Goal: Task Accomplishment & Management: Use online tool/utility

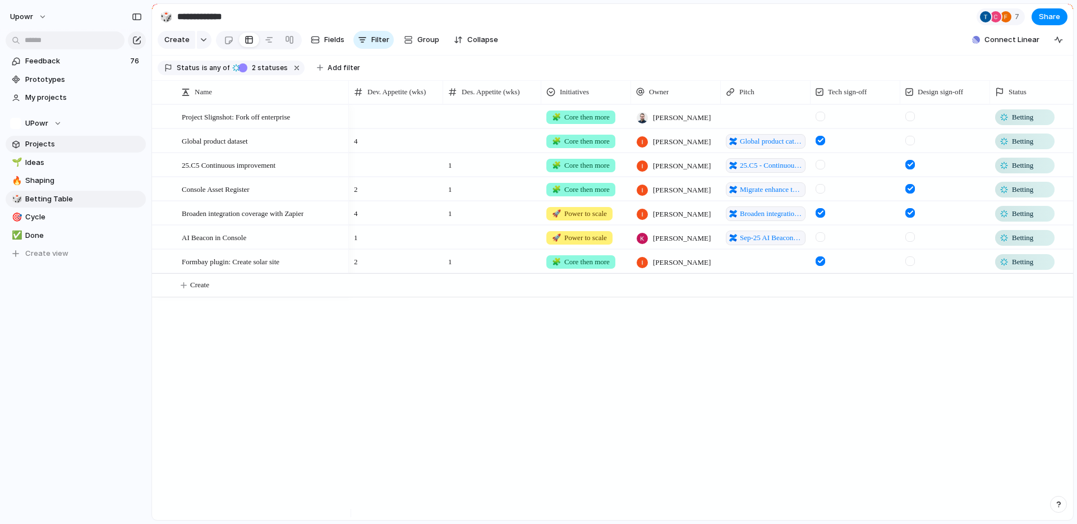
click at [52, 140] on span "Projects" at bounding box center [83, 144] width 117 height 11
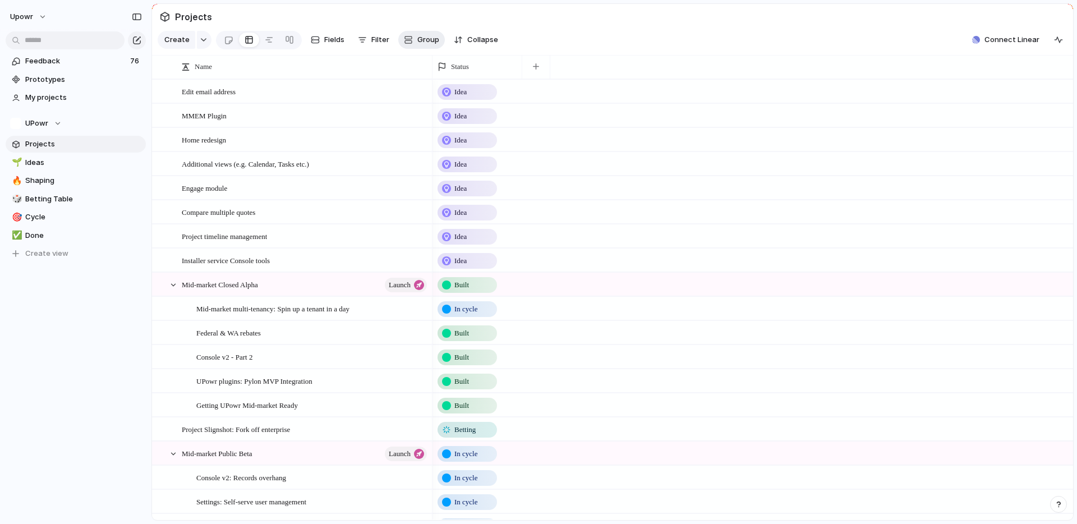
click at [415, 43] on button "Group" at bounding box center [421, 40] width 47 height 18
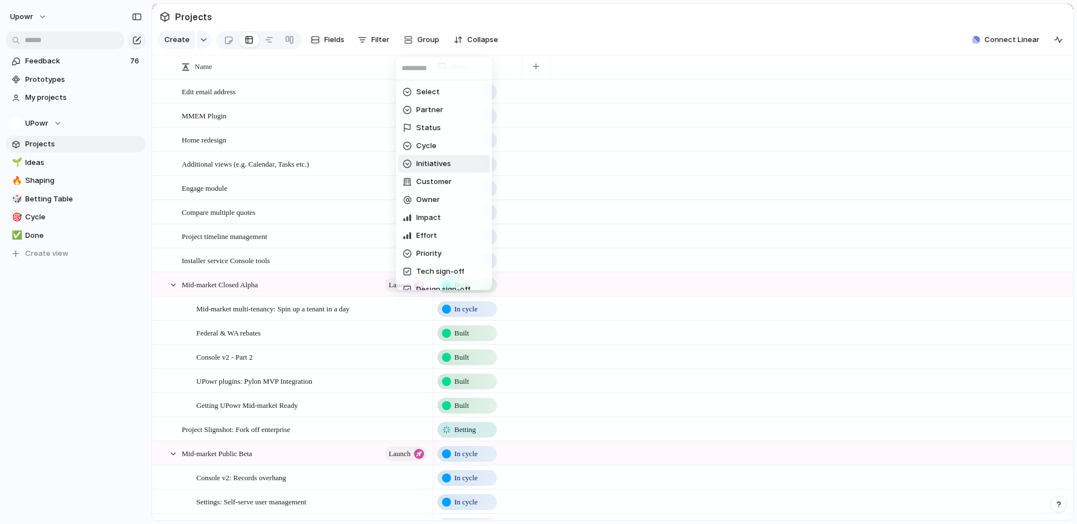
click at [445, 155] on li "Initiatives" at bounding box center [443, 164] width 91 height 18
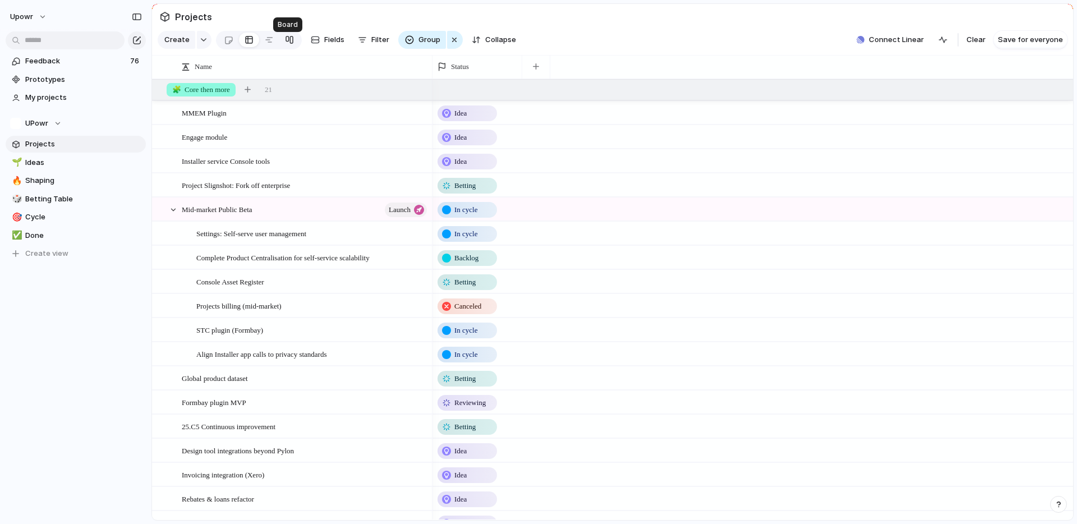
click at [280, 42] on link at bounding box center [289, 40] width 20 height 18
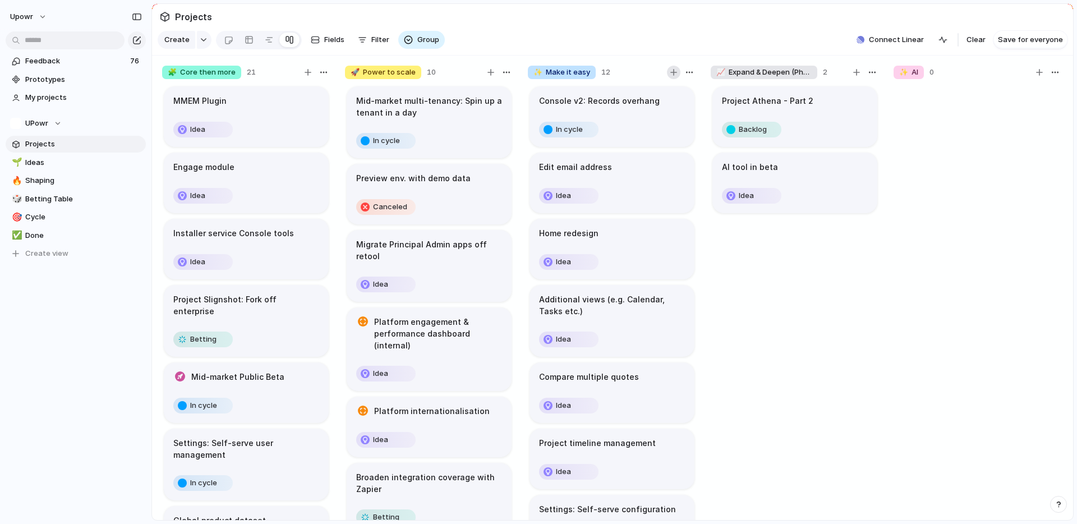
click at [674, 76] on div "button" at bounding box center [674, 72] width 7 height 7
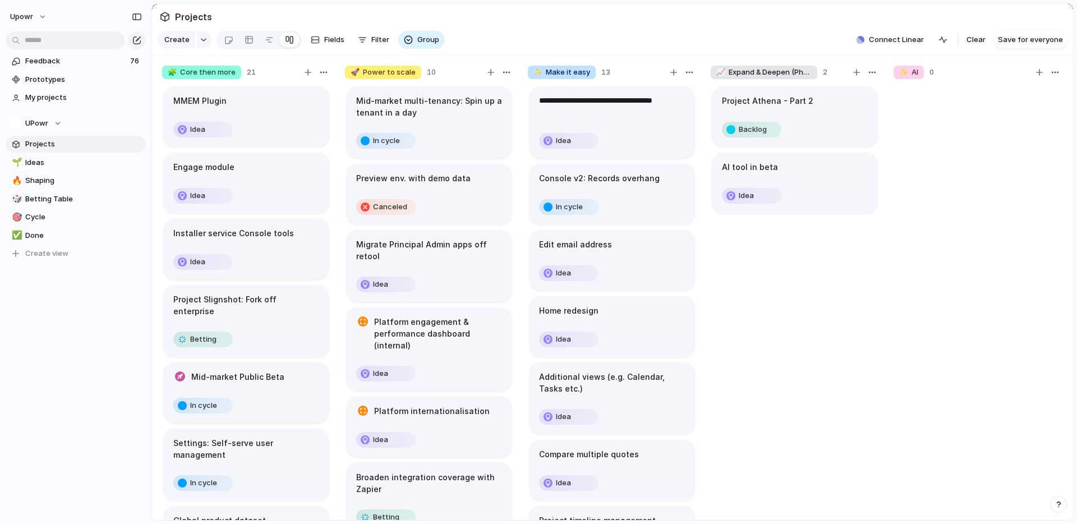
type textarea "**********"
click at [631, 129] on body "upowr Feedback 76 Prototypes My projects UPowr Projects 🌱 Ideas 🔥 Shaping 🎲 Bet…" at bounding box center [538, 262] width 1077 height 524
click at [626, 115] on h1 "Improve discoverability/ lack of feedback" at bounding box center [612, 107] width 146 height 24
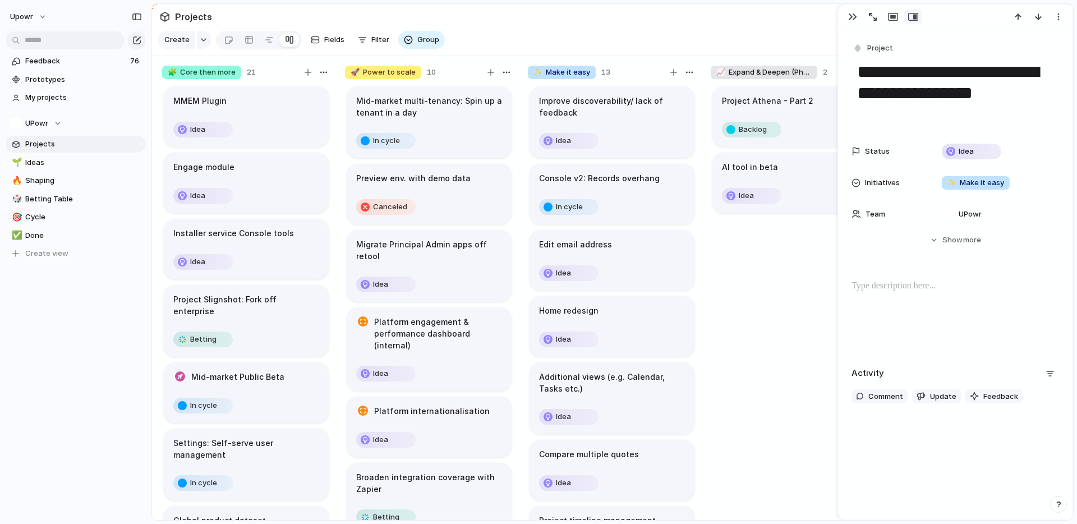
click at [626, 115] on h1 "Improve discoverability/ lack of feedback" at bounding box center [612, 107] width 146 height 24
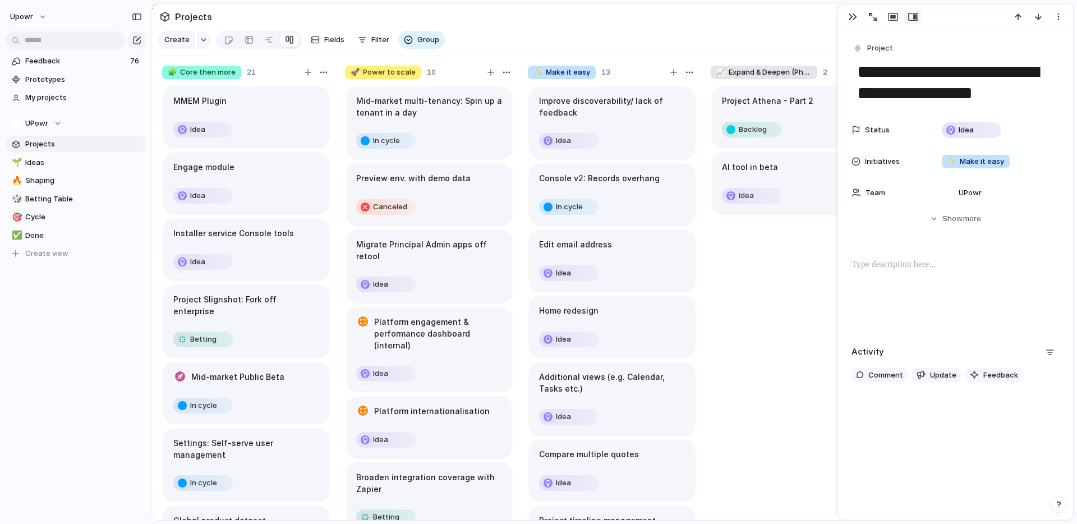
click at [1002, 84] on textarea "**********" at bounding box center [955, 82] width 199 height 45
drag, startPoint x: 1016, startPoint y: 91, endPoint x: 1036, endPoint y: 70, distance: 29.0
click at [1036, 70] on textarea "**********" at bounding box center [955, 82] width 199 height 45
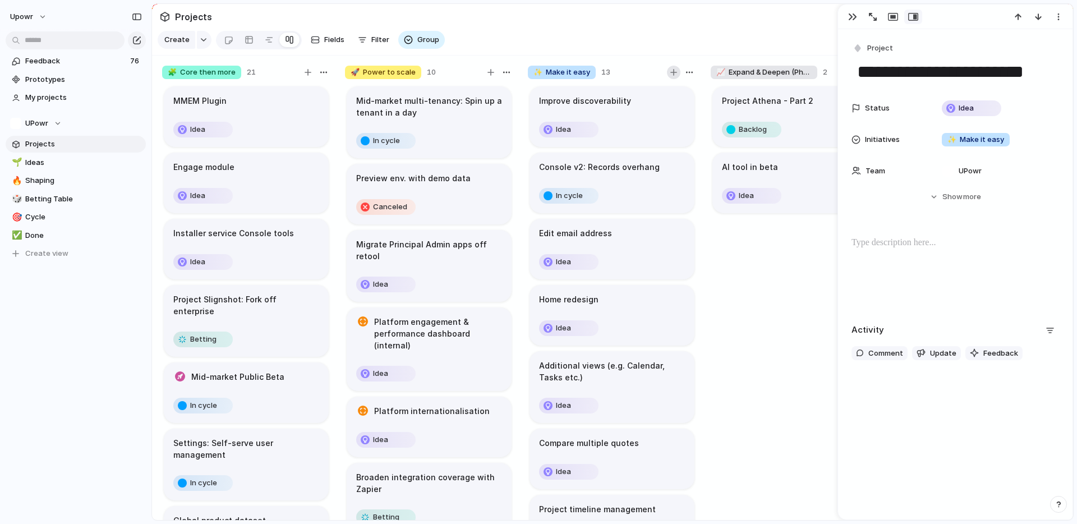
type textarea "**********"
click at [673, 76] on div "button" at bounding box center [674, 72] width 7 height 7
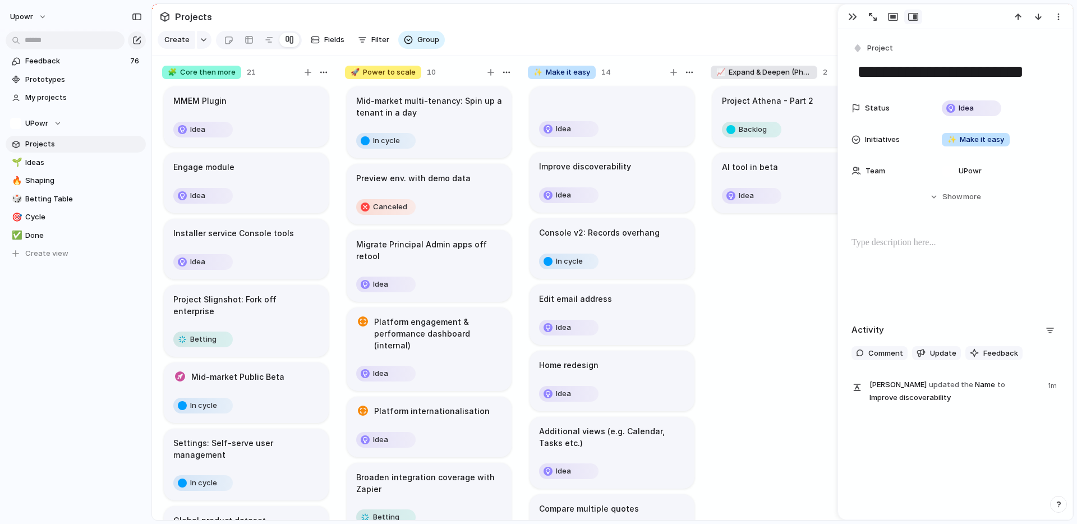
click at [574, 107] on textarea at bounding box center [612, 101] width 146 height 12
type textarea "**********"
click at [854, 17] on div "button" at bounding box center [853, 16] width 9 height 9
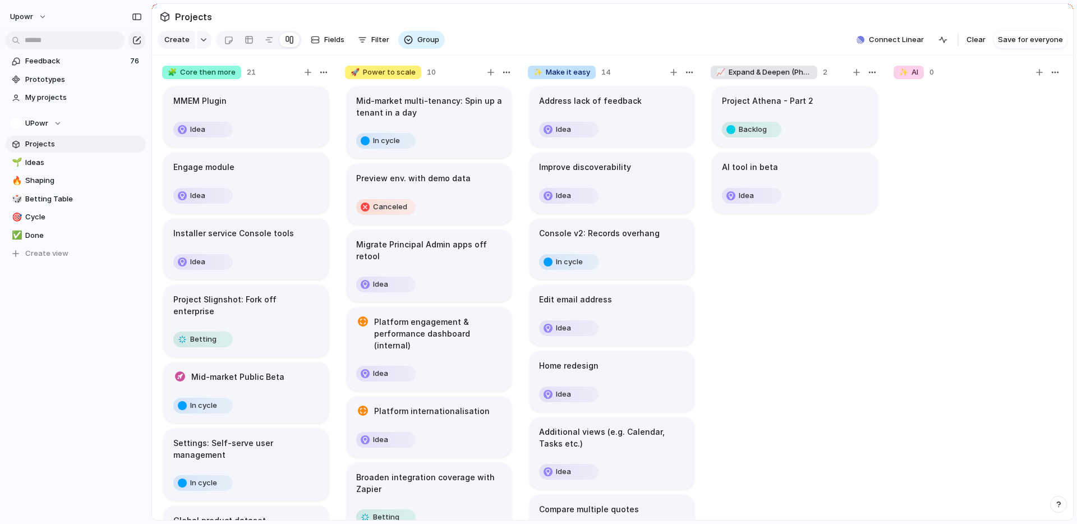
click at [622, 188] on article "Improve discoverability Idea" at bounding box center [612, 183] width 165 height 61
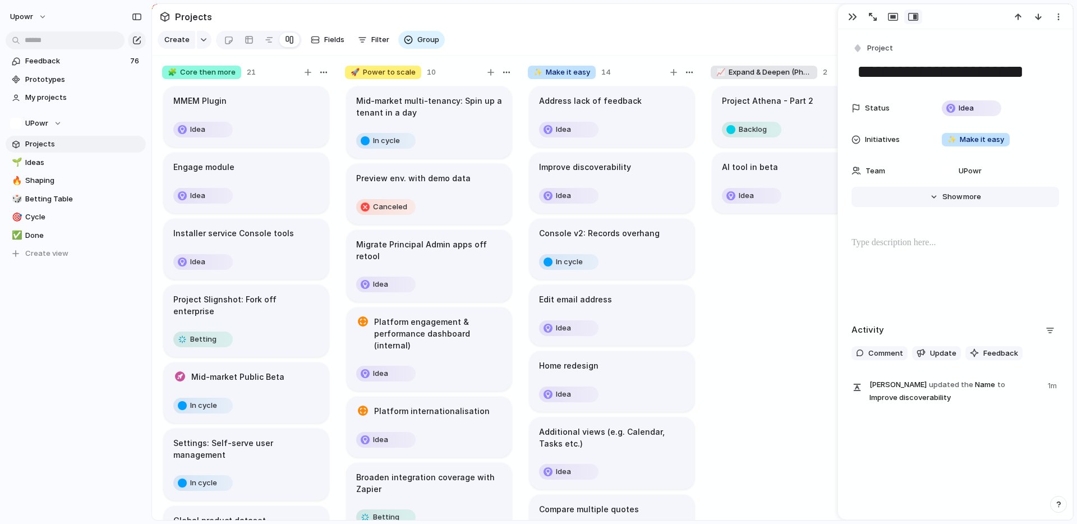
click at [964, 198] on span "more" at bounding box center [973, 196] width 18 height 11
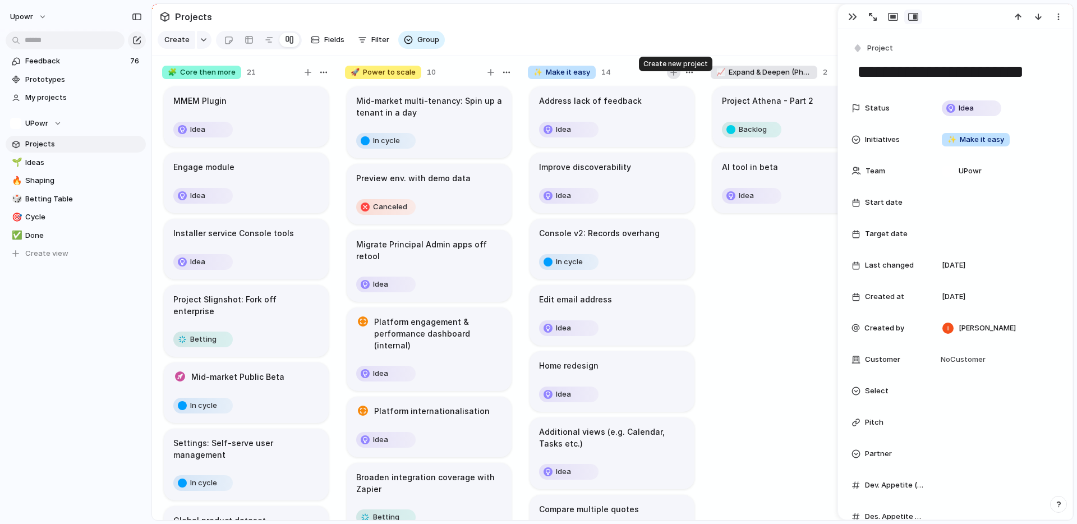
click at [677, 79] on button "button" at bounding box center [673, 72] width 13 height 13
click at [874, 50] on span "Project" at bounding box center [881, 48] width 26 height 11
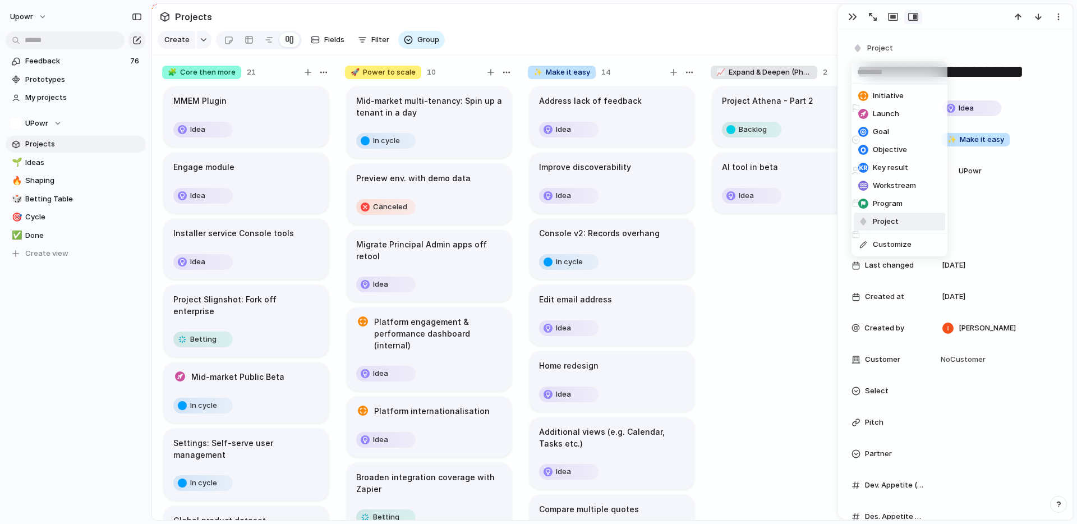
click at [872, 94] on div "Initiative" at bounding box center [881, 95] width 45 height 11
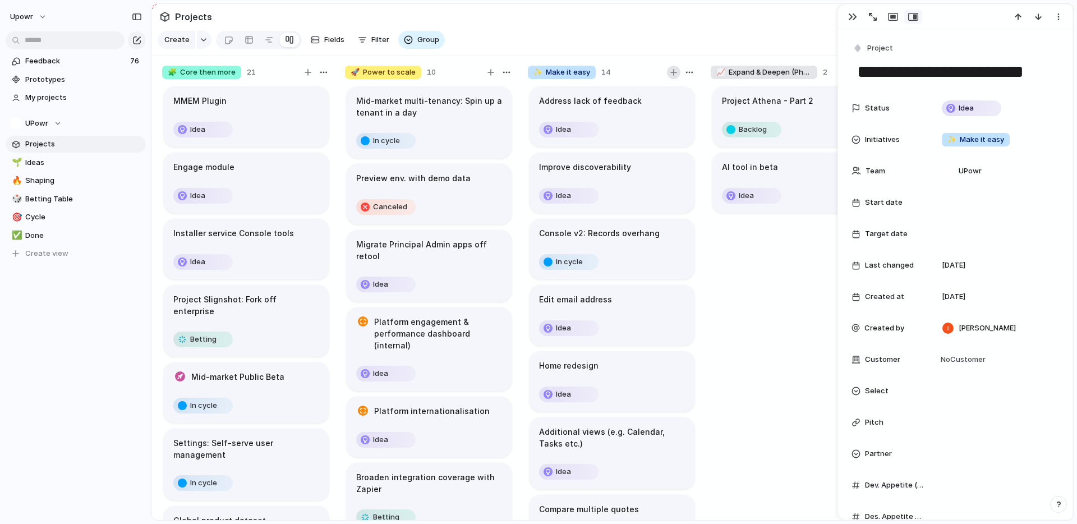
click at [677, 76] on div "button" at bounding box center [674, 72] width 7 height 7
click at [638, 133] on div "Idea" at bounding box center [612, 130] width 146 height 18
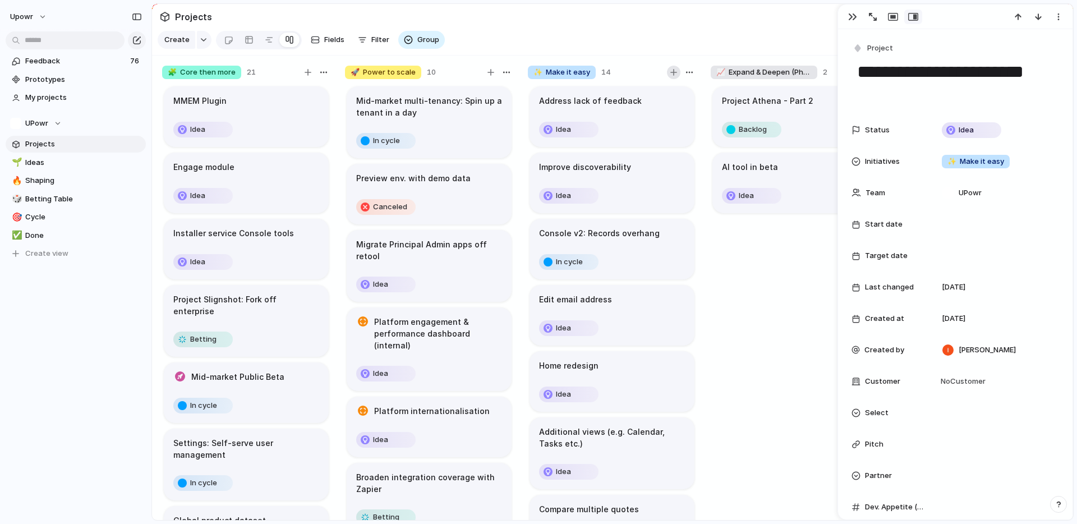
click at [673, 76] on div "button" at bounding box center [674, 72] width 7 height 7
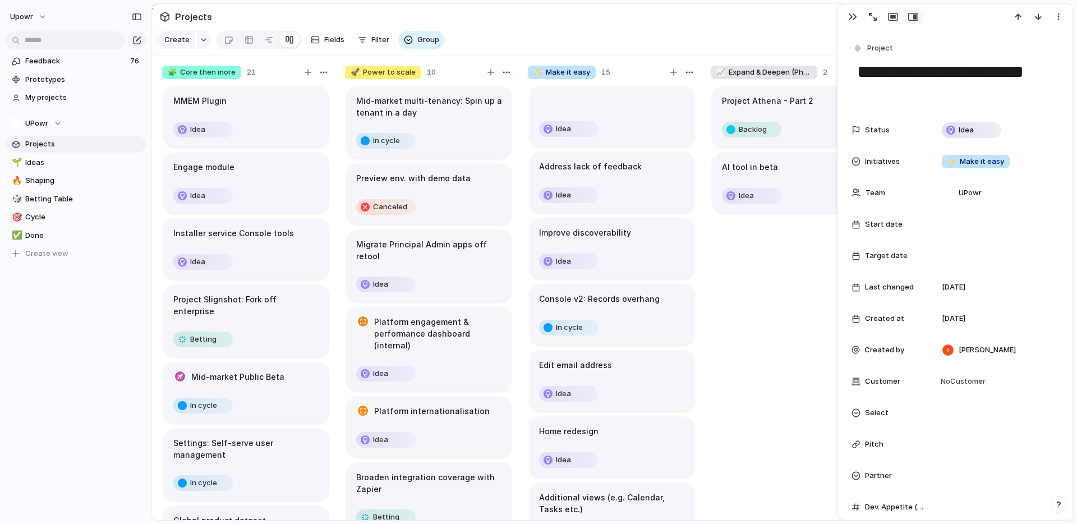
type textarea "*"
type textarea "**********"
click at [626, 136] on div "Idea" at bounding box center [612, 129] width 146 height 18
click at [860, 52] on div "button" at bounding box center [858, 48] width 10 height 10
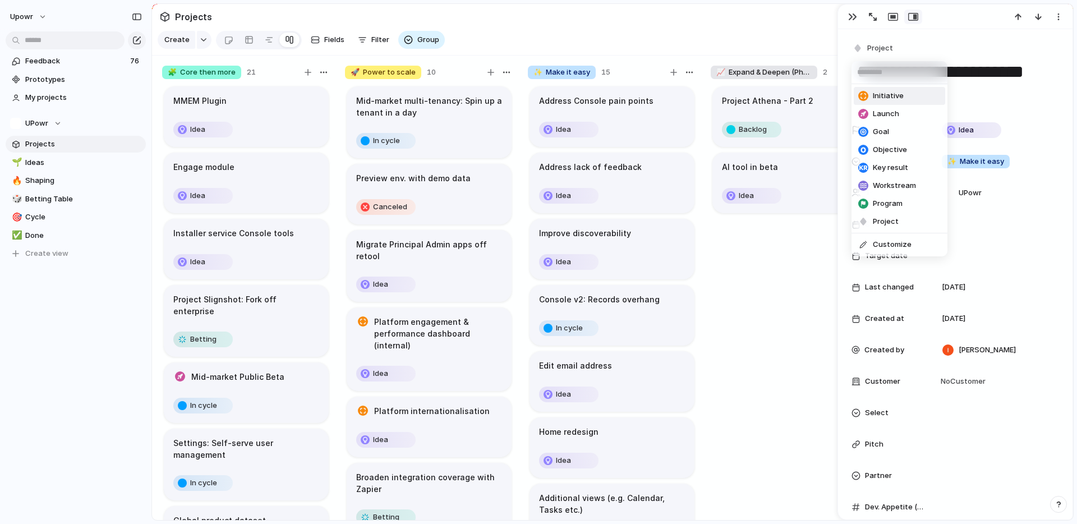
click at [874, 95] on span "Initiative" at bounding box center [888, 95] width 31 height 11
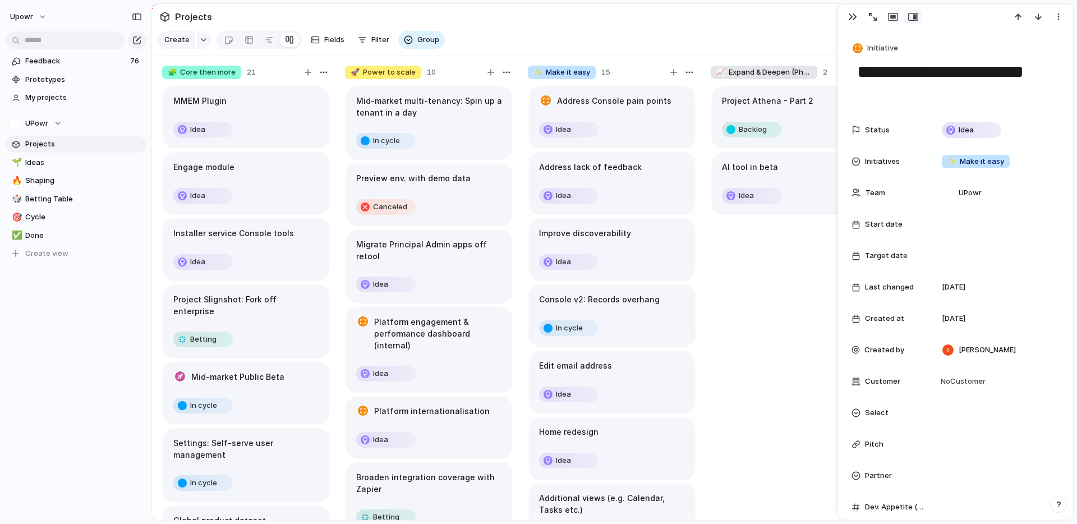
click at [645, 198] on div "Idea" at bounding box center [612, 196] width 146 height 18
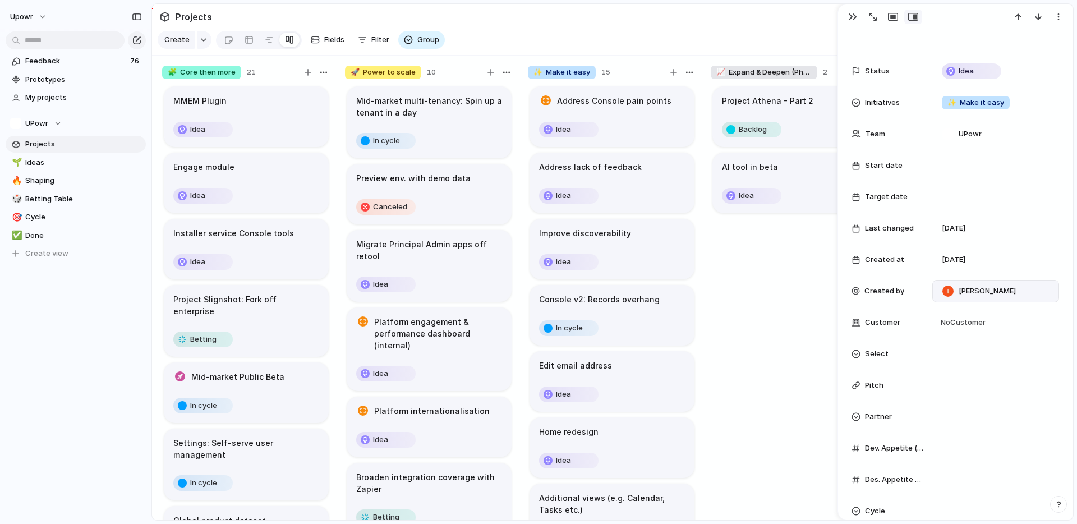
scroll to position [118, 0]
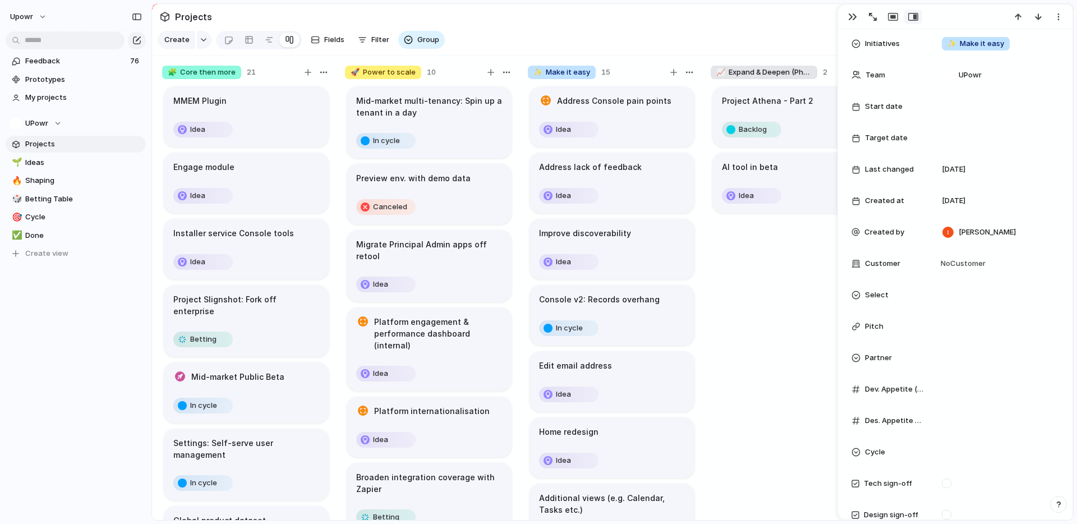
click at [640, 240] on div "Improve discoverability" at bounding box center [612, 233] width 146 height 12
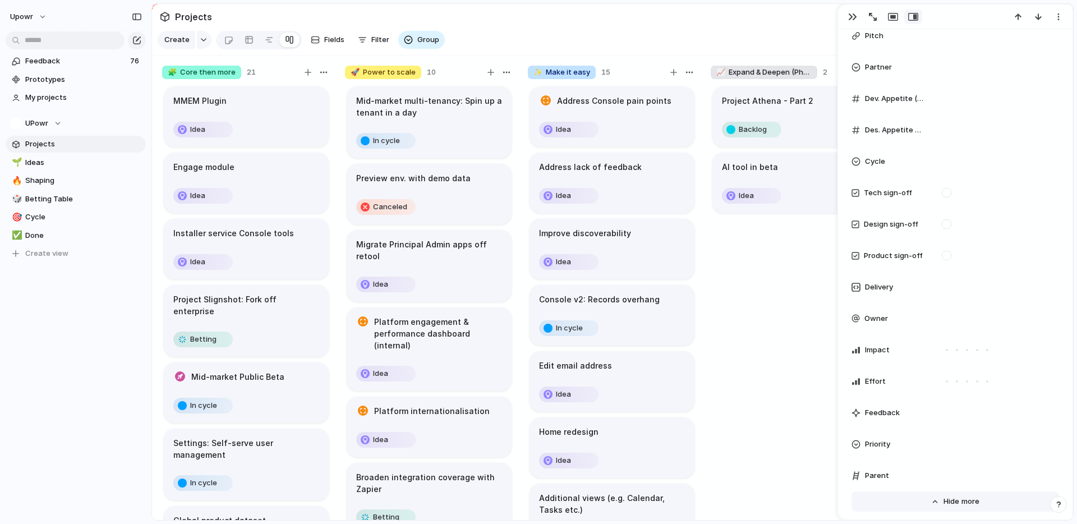
scroll to position [511, 0]
click at [943, 346] on div at bounding box center [996, 351] width 117 height 12
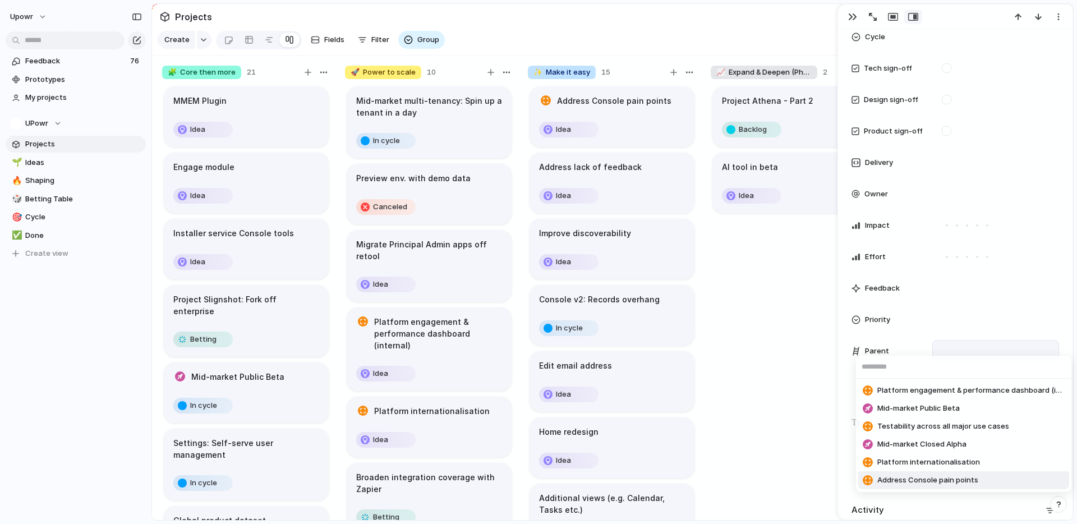
click at [975, 478] on span "Address Console pain points" at bounding box center [928, 480] width 101 height 11
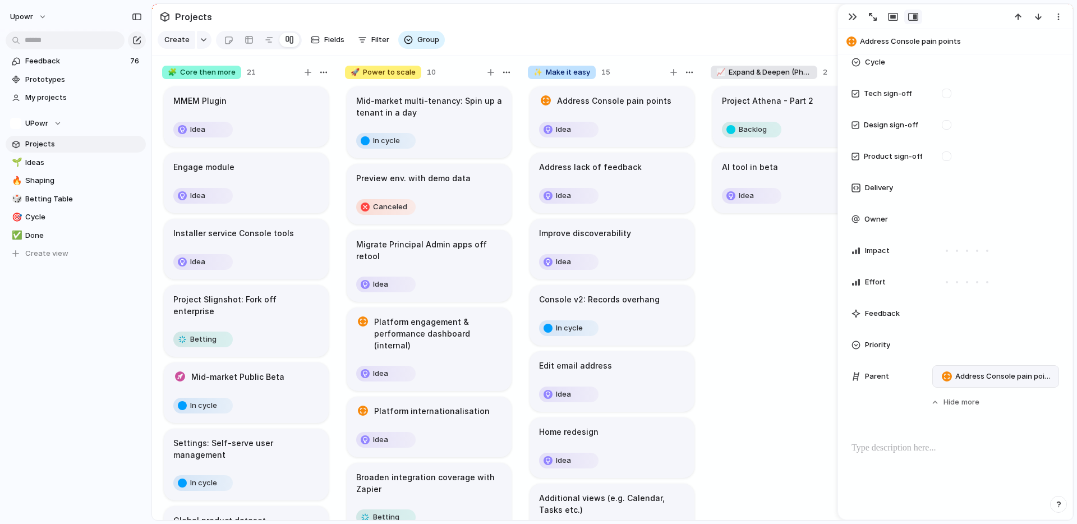
click at [645, 250] on article "Improve discoverability Idea" at bounding box center [612, 249] width 165 height 61
click at [648, 205] on div "Idea" at bounding box center [612, 196] width 146 height 18
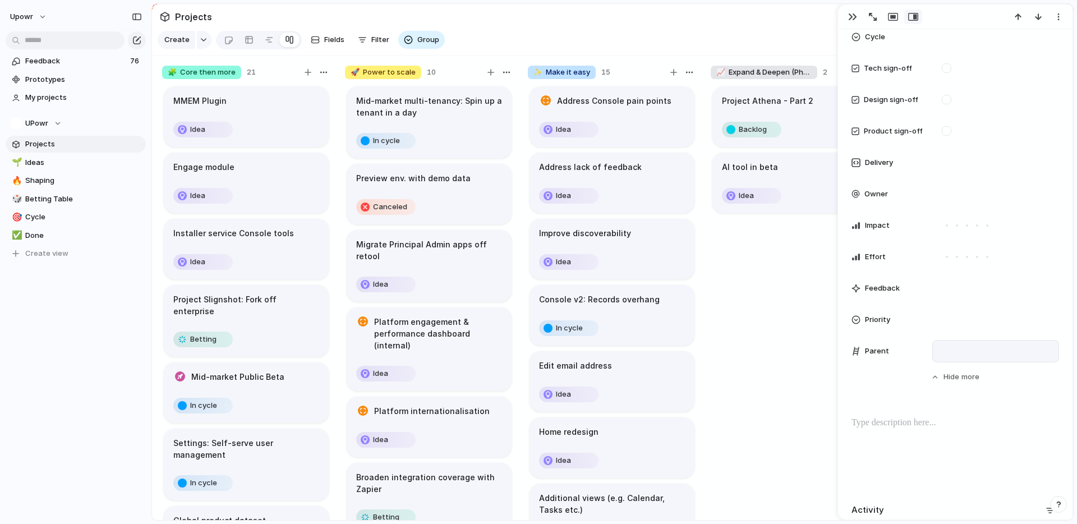
click at [946, 346] on div at bounding box center [996, 351] width 117 height 12
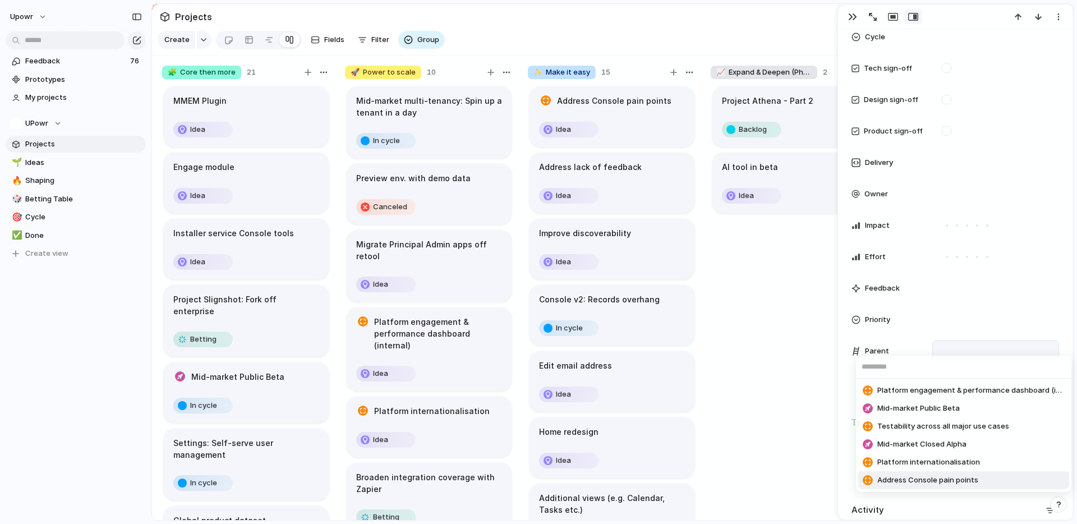
click at [972, 483] on span "Address Console pain points" at bounding box center [928, 480] width 101 height 11
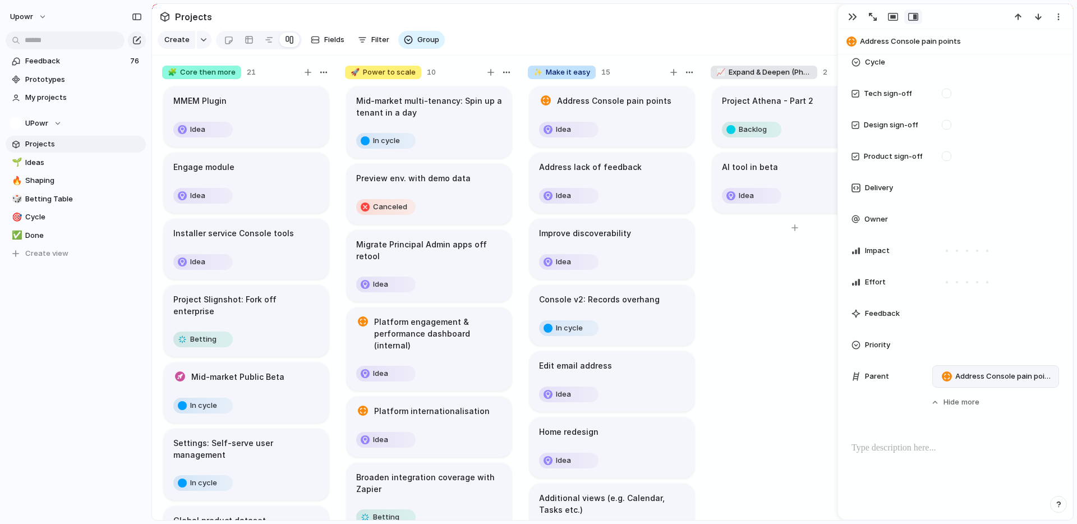
click at [799, 405] on div "Project Athena - Part 2 Backlog AI tool in beta Idea" at bounding box center [795, 308] width 168 height 446
click at [324, 44] on span "Fields" at bounding box center [334, 39] width 20 height 11
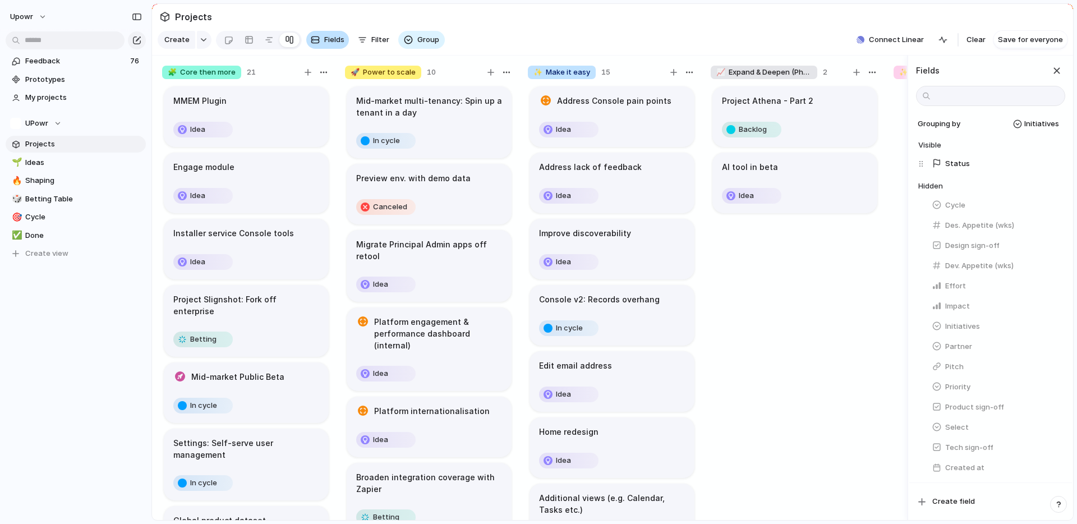
click at [324, 44] on span "Fields" at bounding box center [334, 39] width 20 height 11
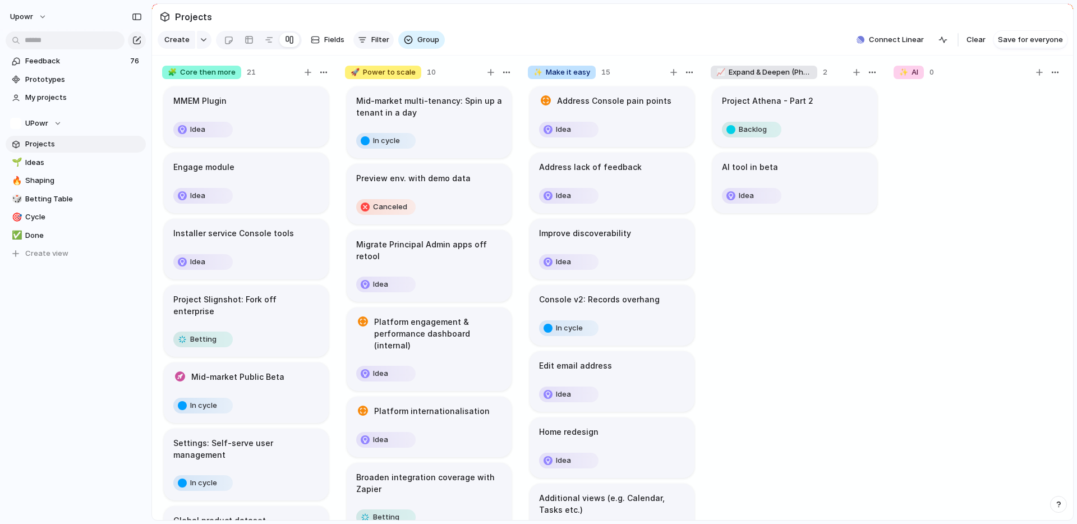
click at [372, 41] on span "Filter" at bounding box center [381, 39] width 18 height 11
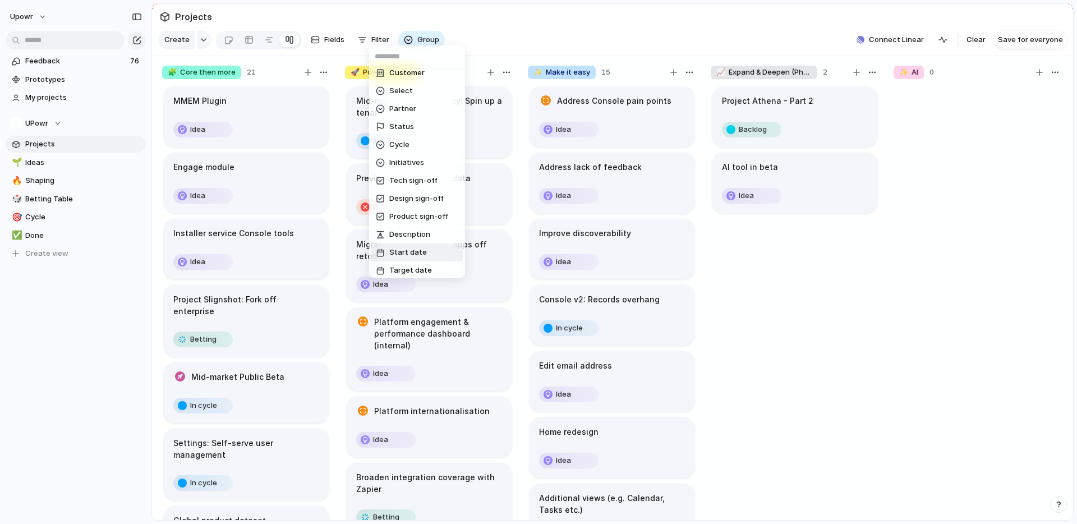
scroll to position [156, 0]
click at [425, 230] on li "Parent" at bounding box center [417, 230] width 91 height 18
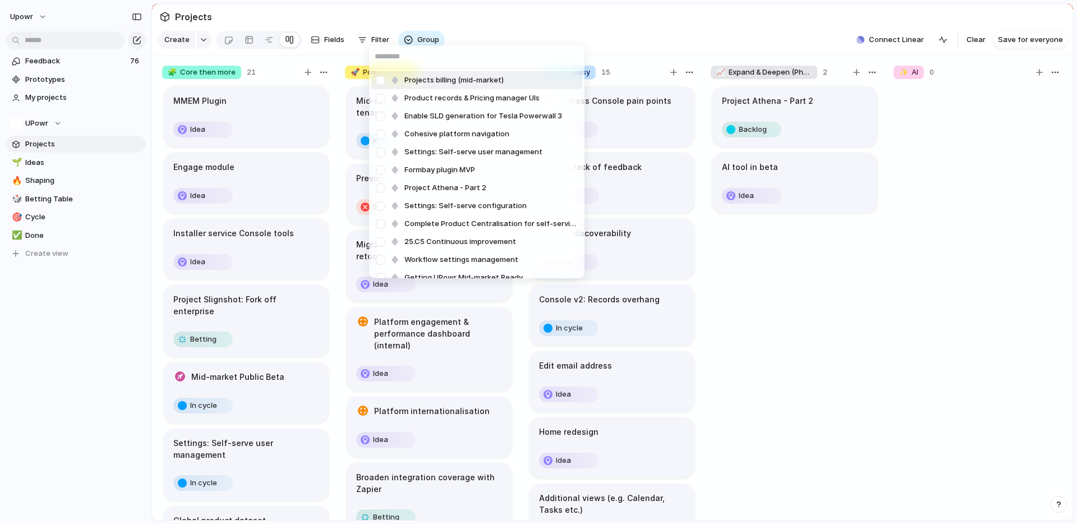
click at [438, 53] on input "text" at bounding box center [476, 56] width 215 height 22
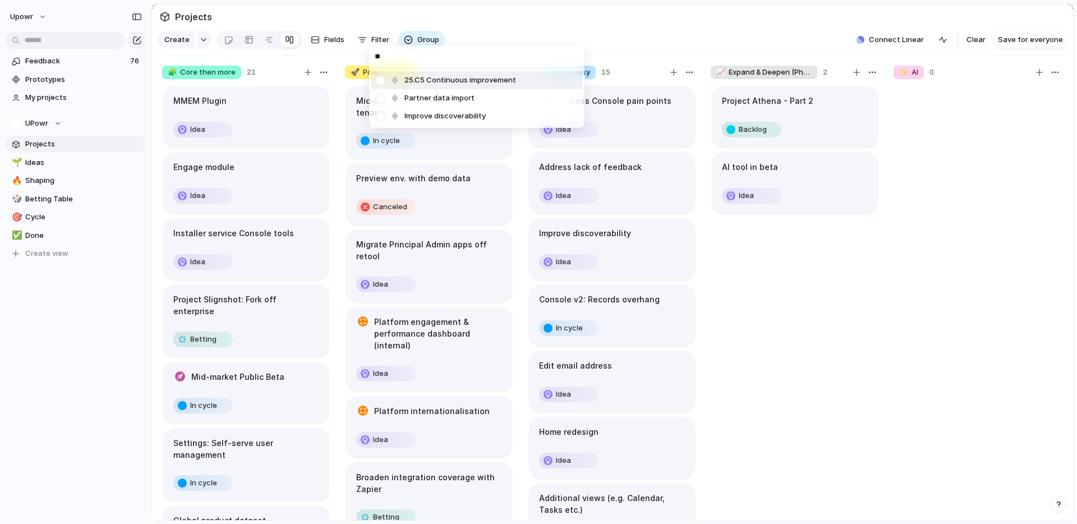
type input "*"
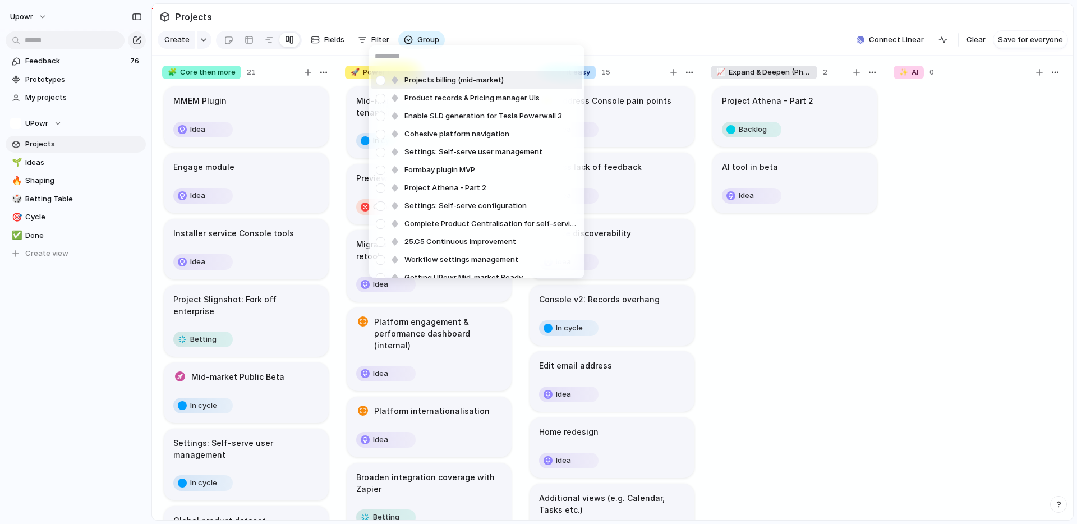
type input "*"
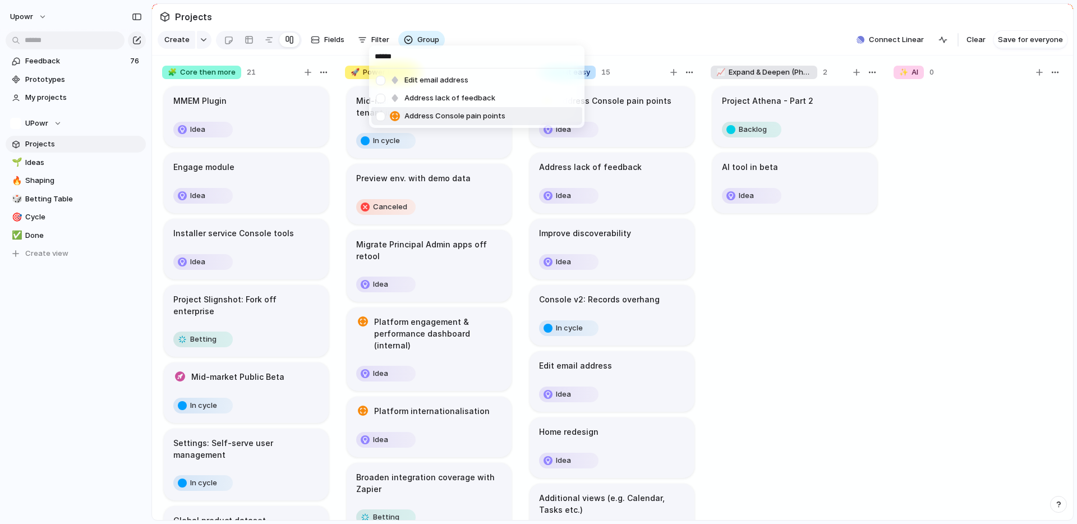
type input "******"
click at [542, 116] on li "Address Console pain points" at bounding box center [477, 116] width 211 height 18
